Goal: Task Accomplishment & Management: Use online tool/utility

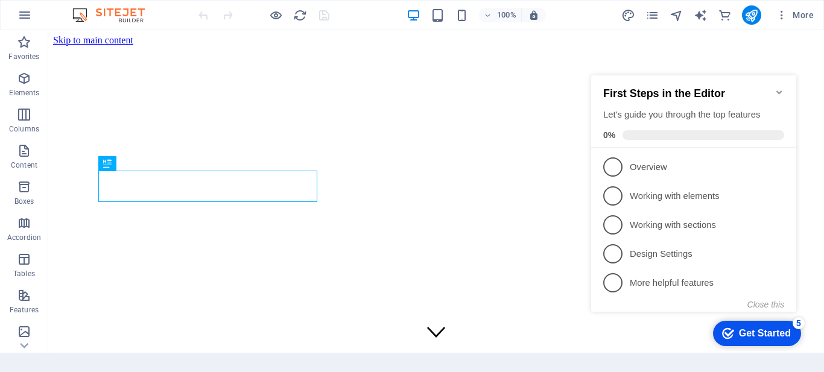
scroll to position [361, 0]
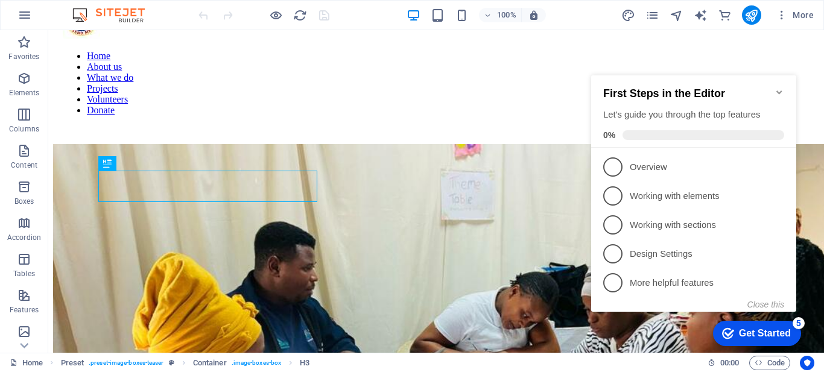
click at [780, 88] on icon "Minimize checklist" at bounding box center [779, 92] width 10 height 10
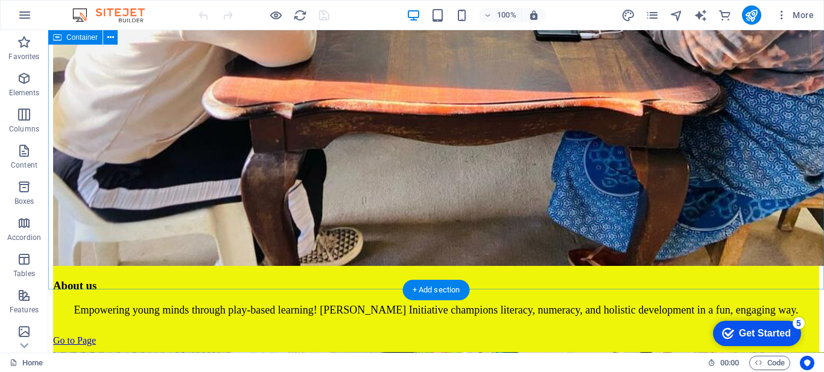
scroll to position [1031, 0]
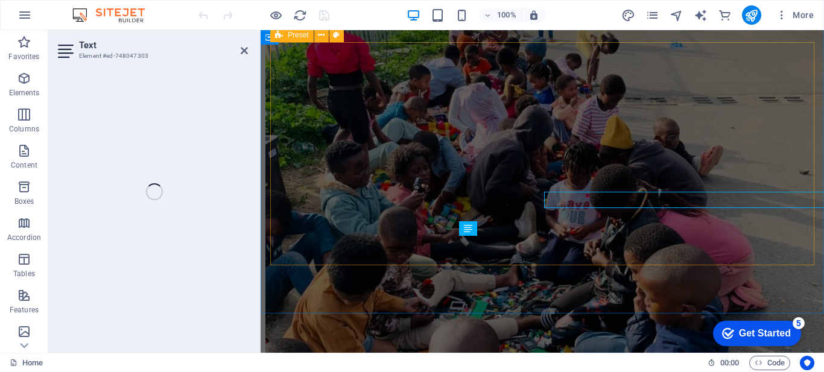
scroll to position [1049, 0]
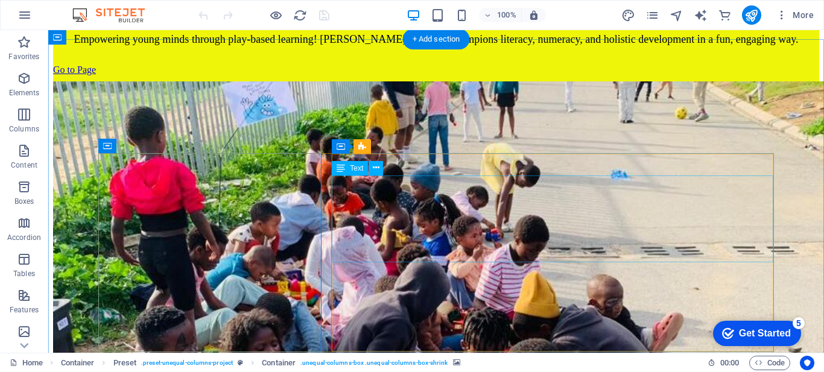
scroll to position [920, 0]
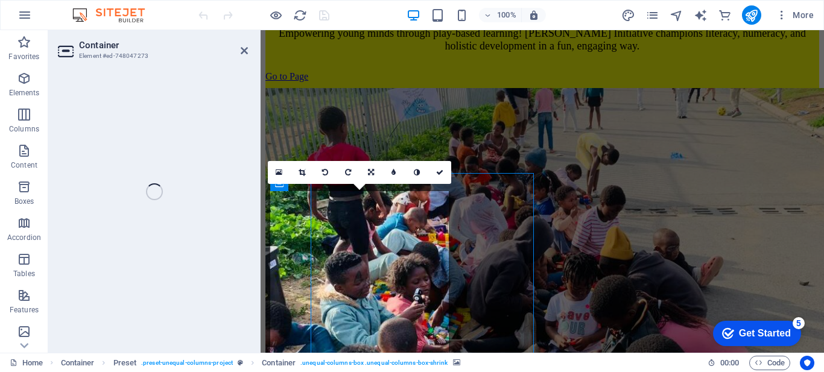
scroll to position [900, 0]
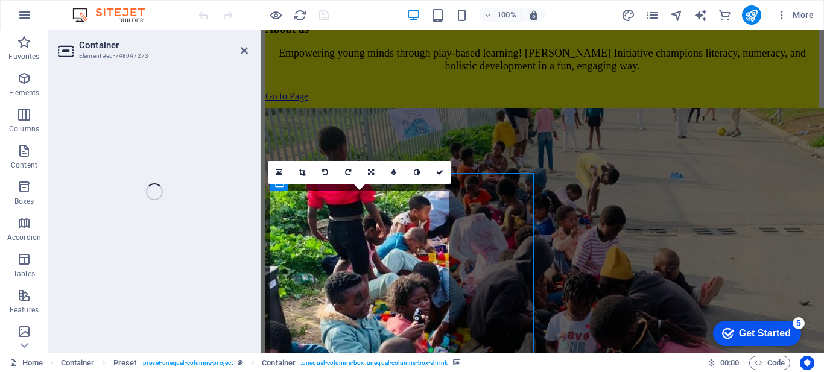
select select "px"
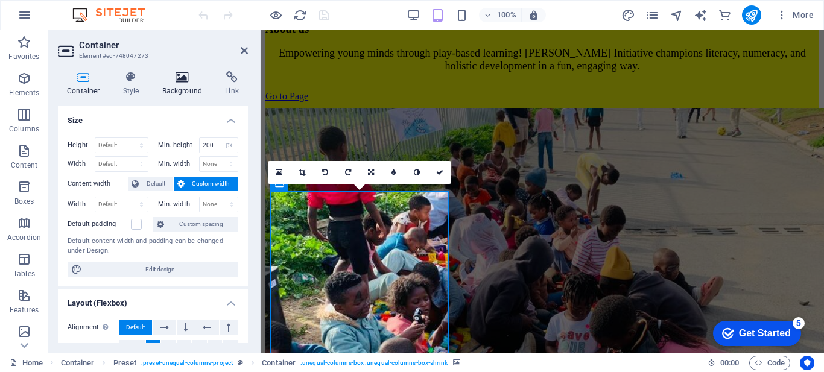
click at [181, 76] on icon at bounding box center [182, 77] width 59 height 12
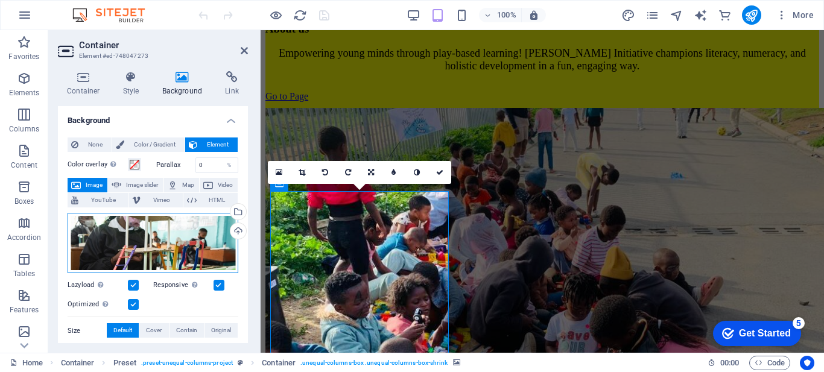
click at [163, 240] on div "Drag files here, click to choose files or select files from Files or our free s…" at bounding box center [153, 243] width 171 height 61
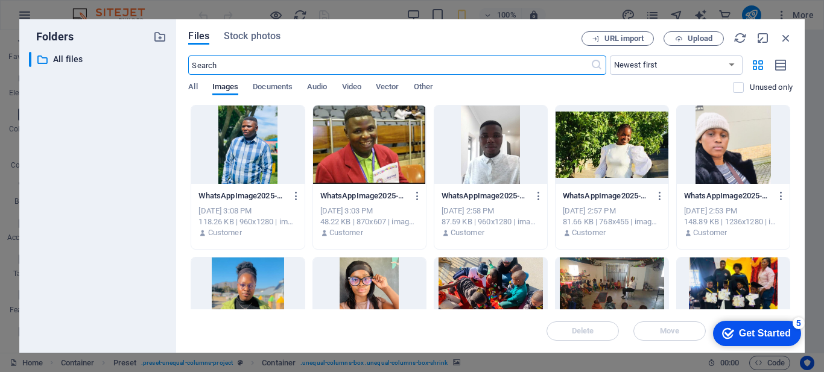
scroll to position [1557, 0]
click at [690, 39] on span "Upload" at bounding box center [700, 38] width 25 height 7
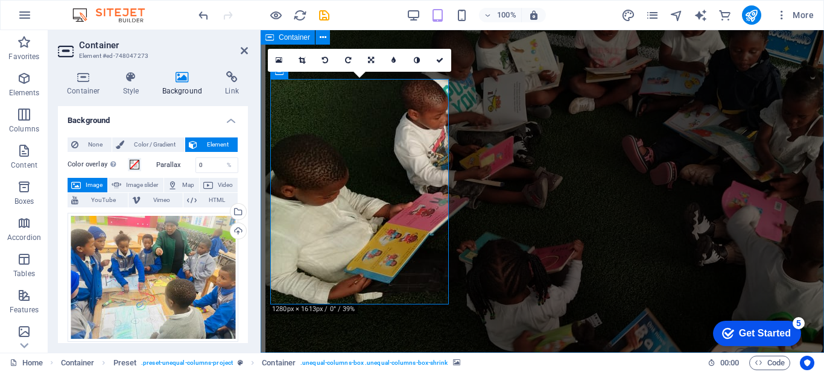
scroll to position [1012, 0]
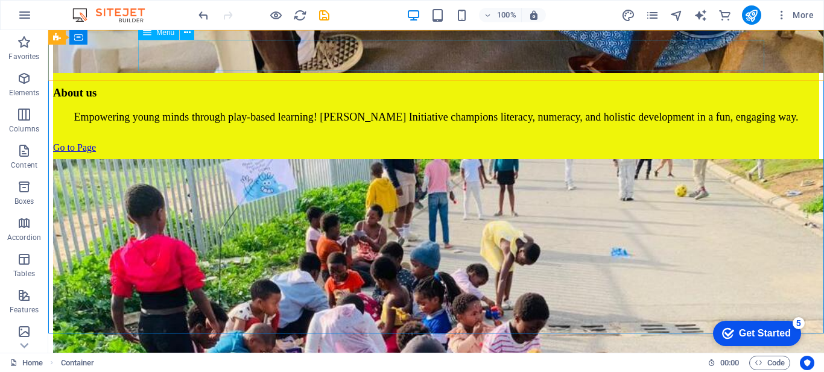
scroll to position [987, 0]
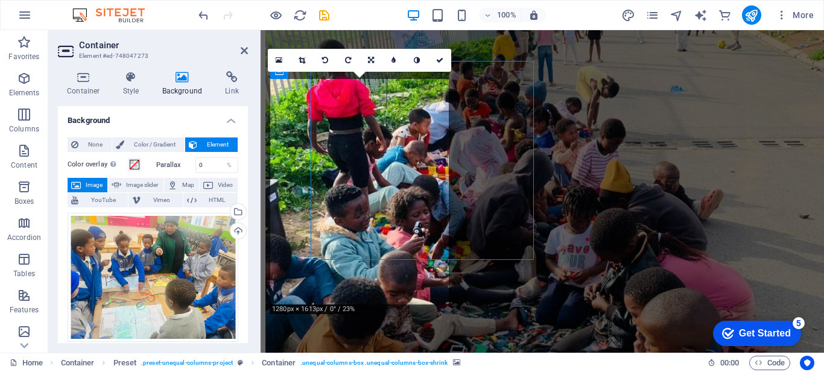
scroll to position [1012, 0]
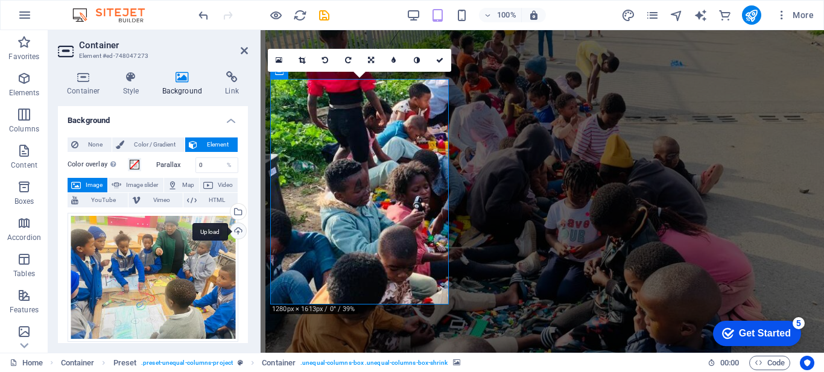
click at [235, 228] on div "Upload" at bounding box center [237, 232] width 18 height 18
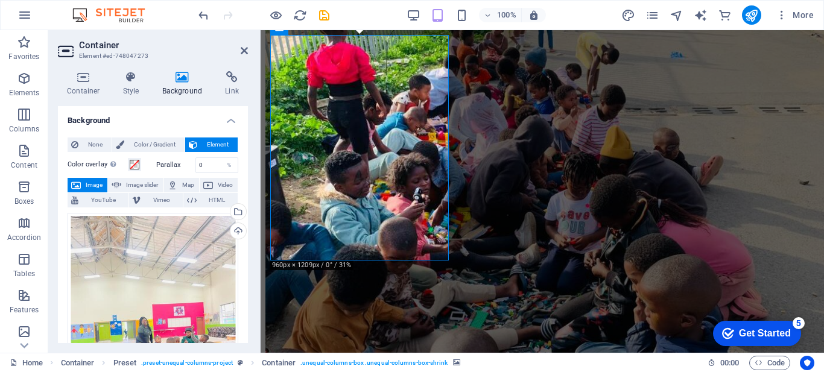
scroll to position [1058, 0]
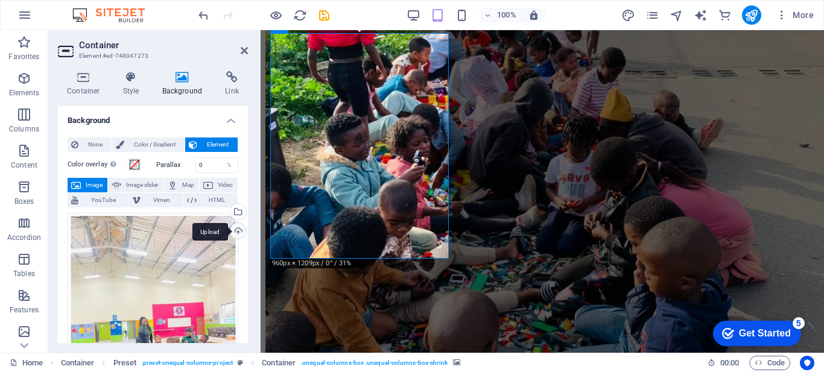
click at [233, 230] on div "Upload" at bounding box center [237, 232] width 18 height 18
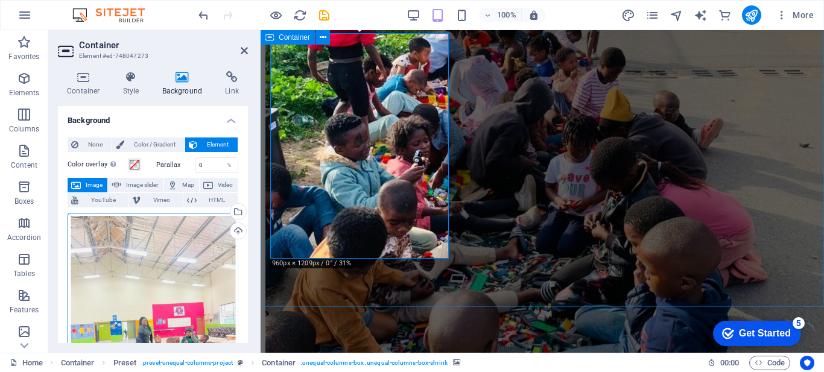
scroll to position [334, 0]
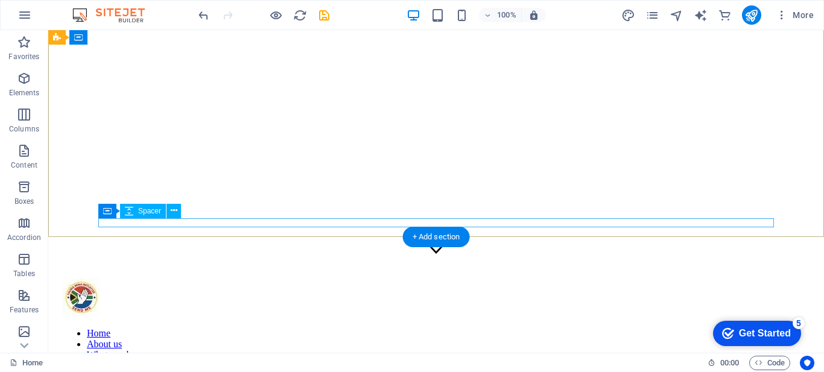
scroll to position [0, 0]
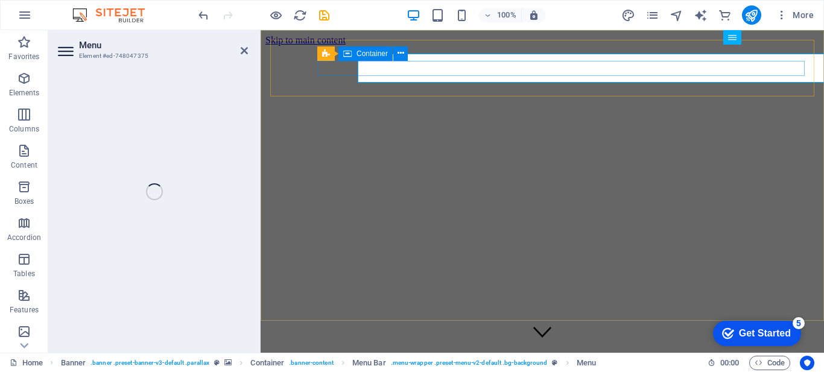
select select
select select "1"
select select
select select "2"
select select
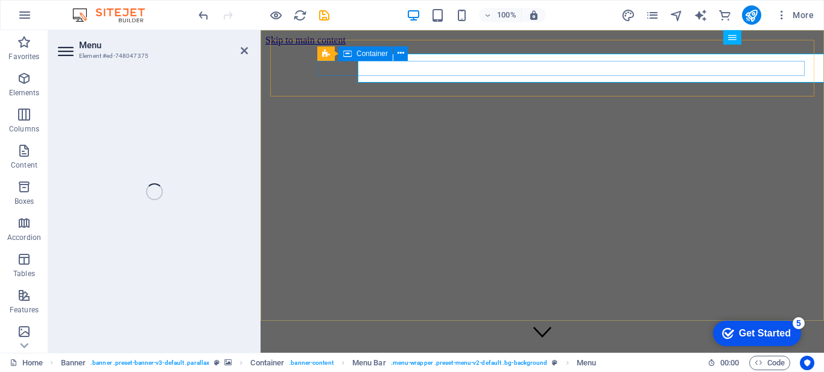
select select "3"
select select
select select "4"
select select
select select "5"
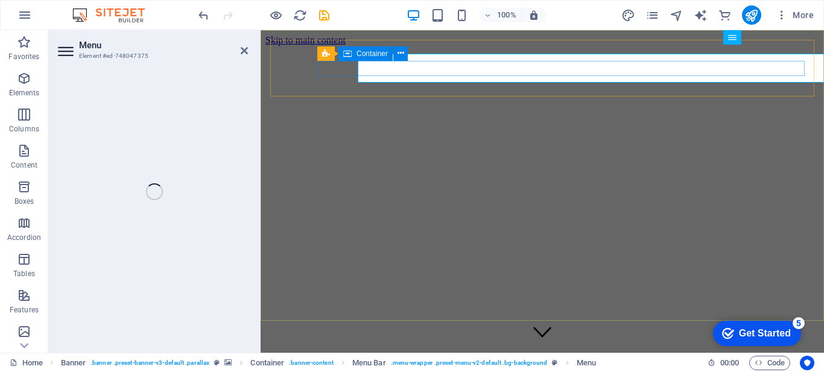
select select
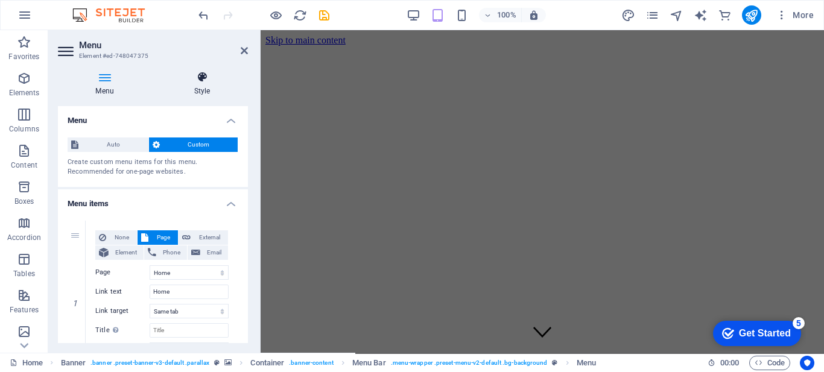
click at [203, 81] on icon at bounding box center [202, 77] width 92 height 12
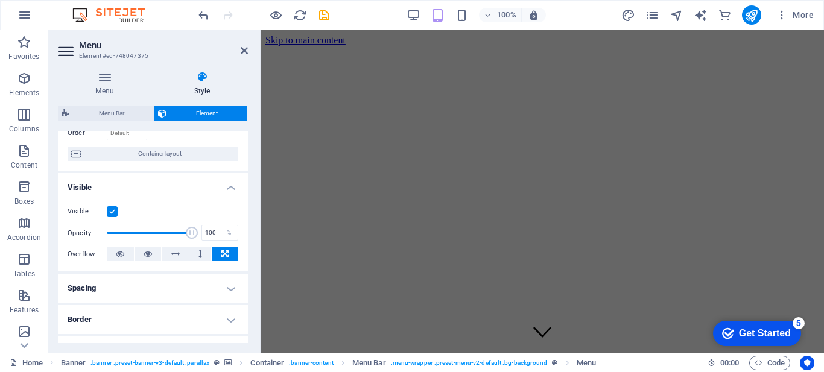
scroll to position [92, 0]
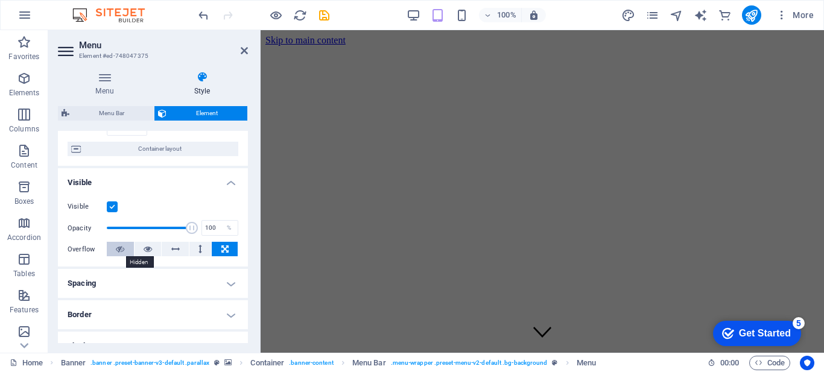
click at [119, 247] on icon at bounding box center [120, 249] width 8 height 14
click at [147, 249] on icon at bounding box center [148, 249] width 8 height 14
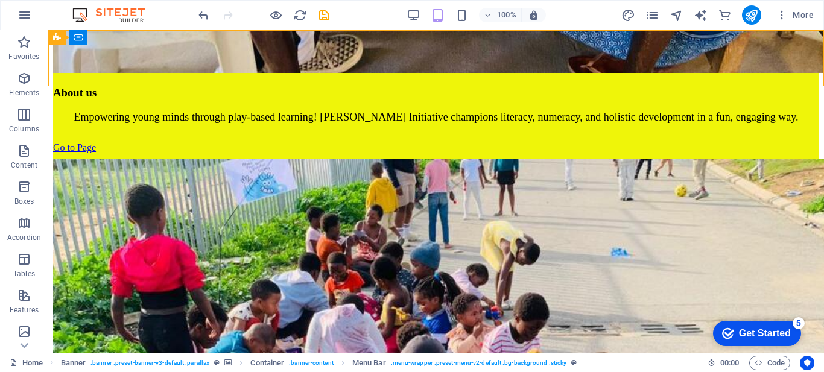
scroll to position [987, 0]
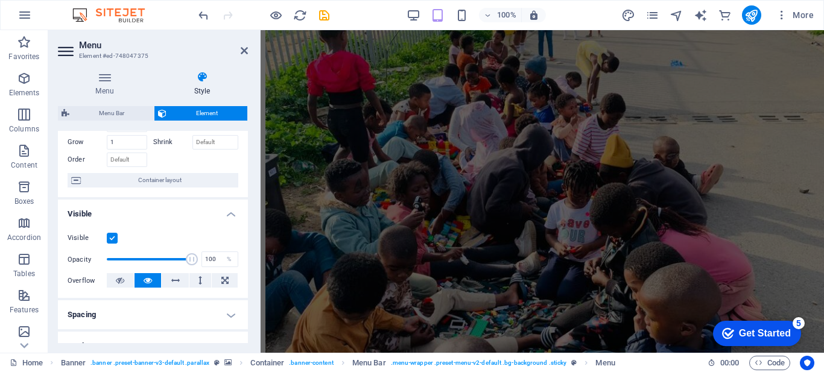
scroll to position [68, 0]
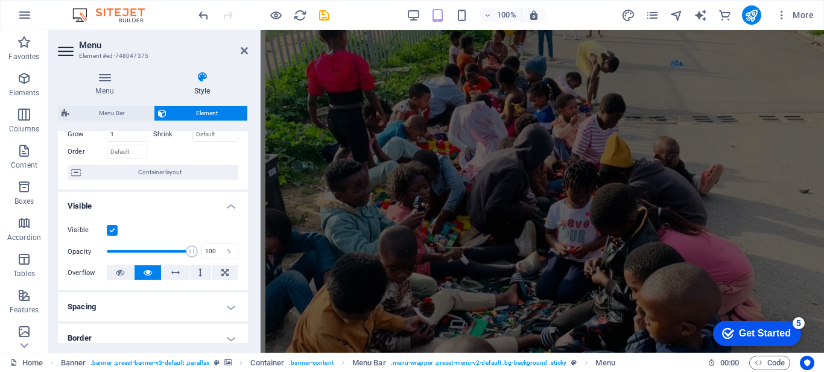
click at [125, 253] on span at bounding box center [149, 251] width 85 height 18
click at [184, 253] on span at bounding box center [149, 251] width 85 height 18
type input "93"
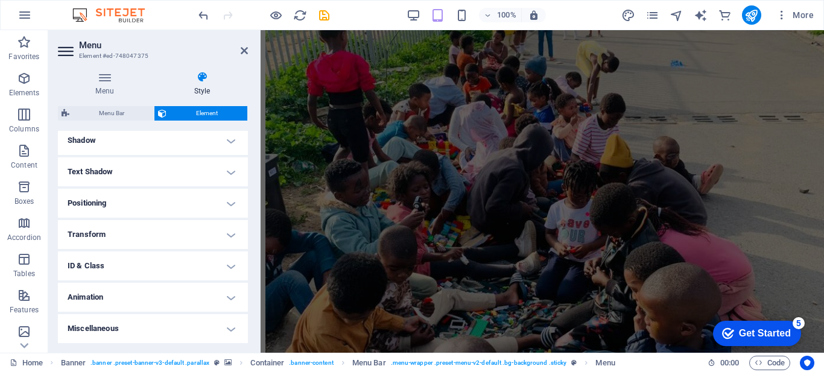
scroll to position [0, 0]
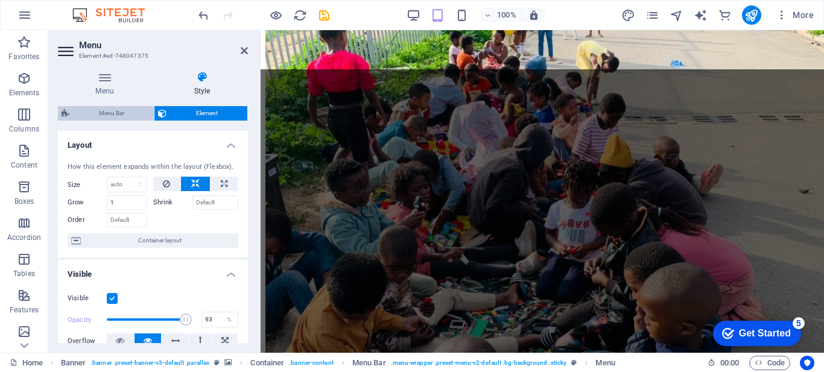
click at [118, 114] on span "Menu Bar" at bounding box center [111, 113] width 77 height 14
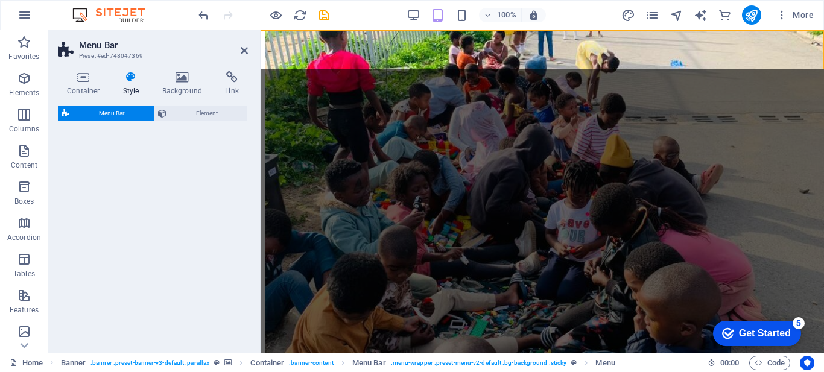
click at [134, 79] on icon at bounding box center [131, 77] width 34 height 12
click at [128, 81] on icon at bounding box center [131, 77] width 34 height 12
select select "rem"
